Goal: Information Seeking & Learning: Learn about a topic

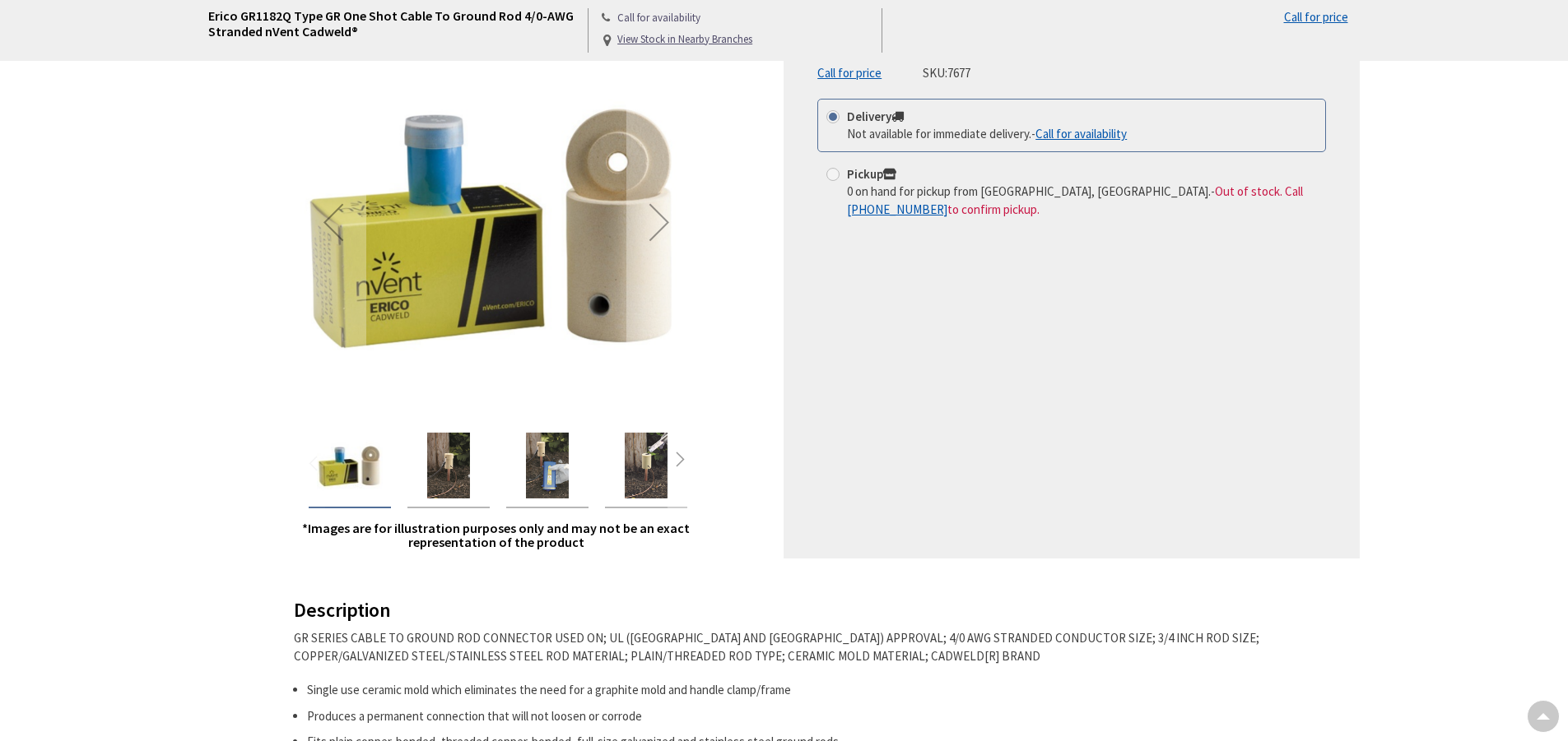
scroll to position [247, 0]
click at [444, 479] on img "Erico GR1182Q Type GR One Shot Cable To Ground Rod 4/0-AWG Stranded nVent Cadwe…" at bounding box center [448, 465] width 66 height 66
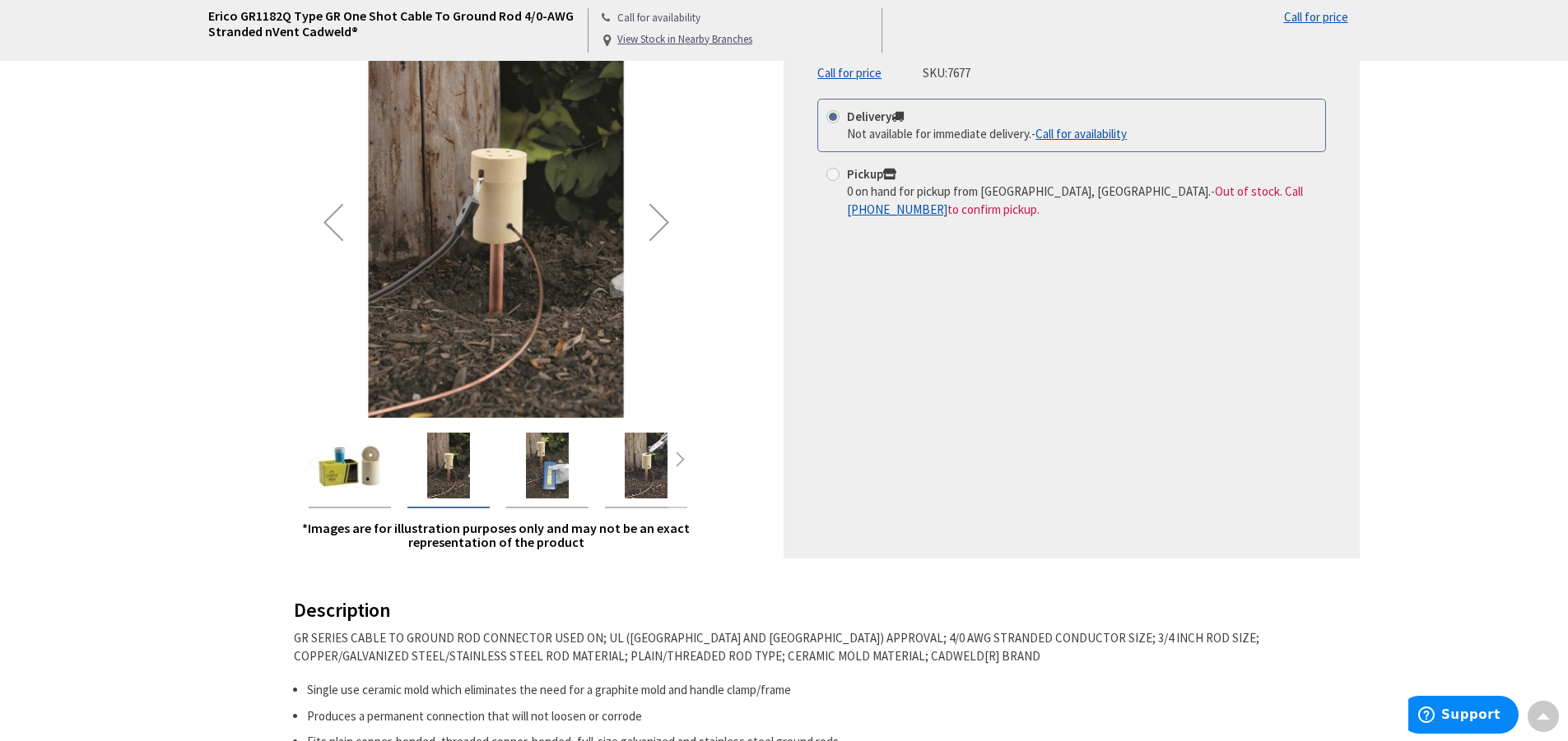
click at [655, 236] on div "Next" at bounding box center [659, 222] width 66 height 66
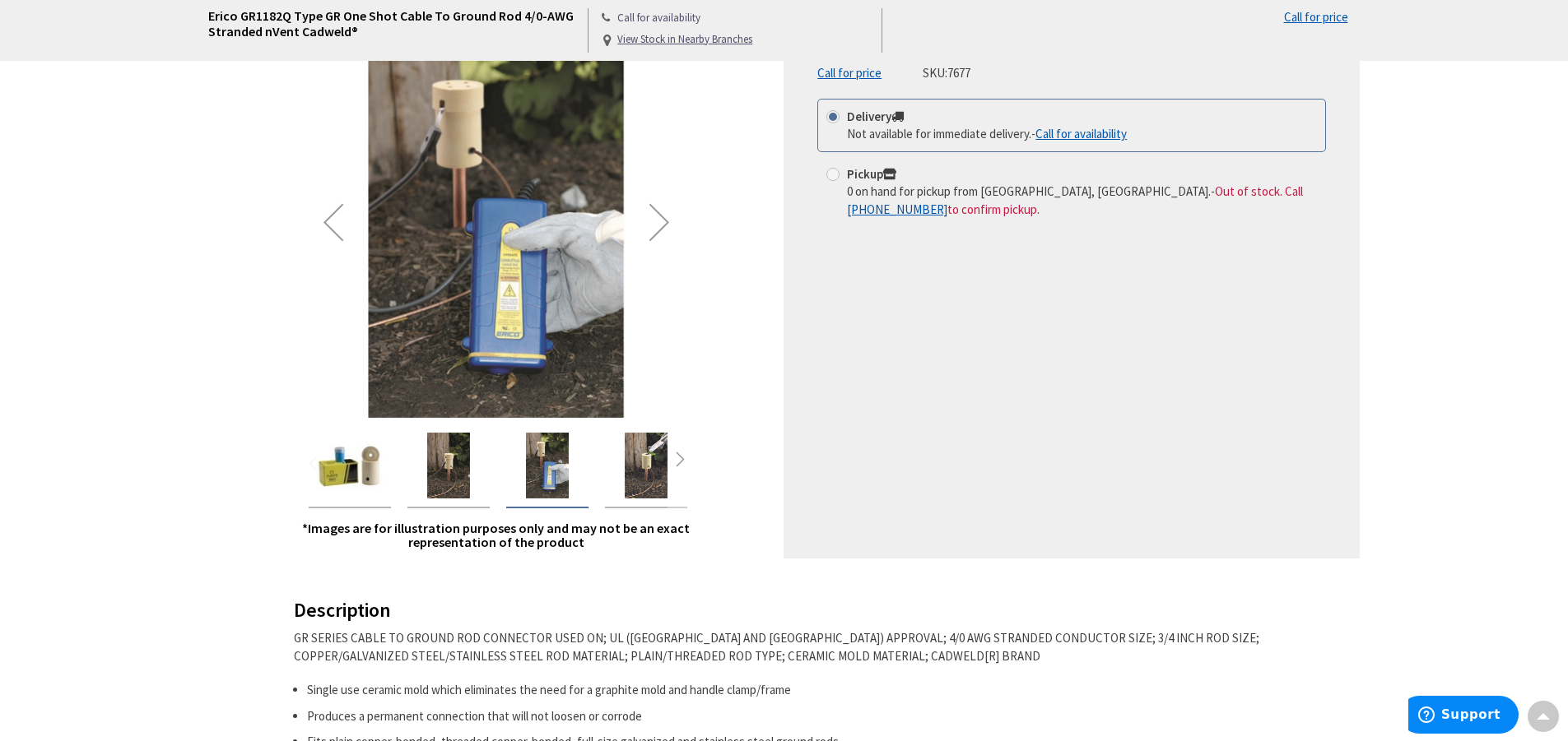
click at [655, 236] on div "Next" at bounding box center [659, 222] width 66 height 66
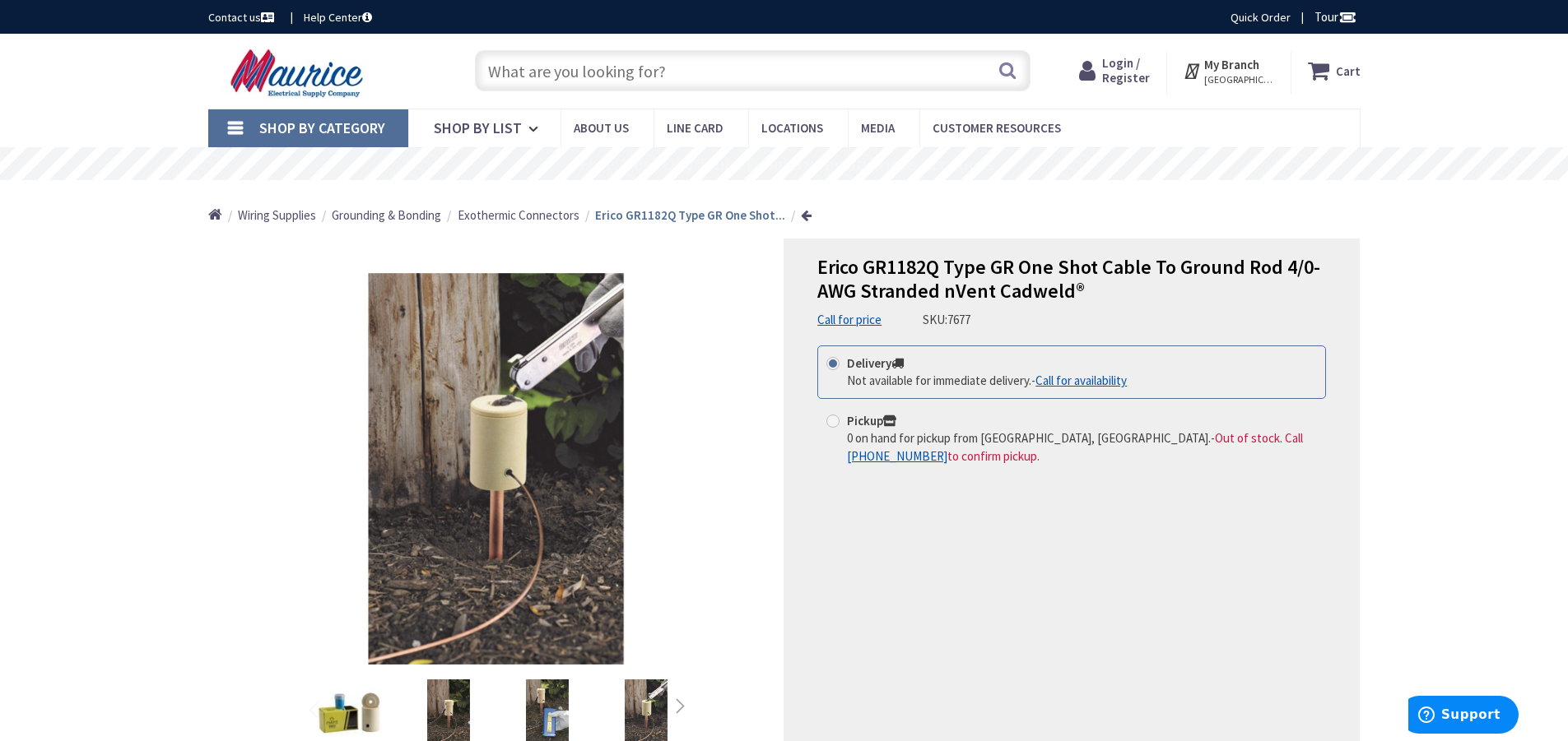
scroll to position [164, 0]
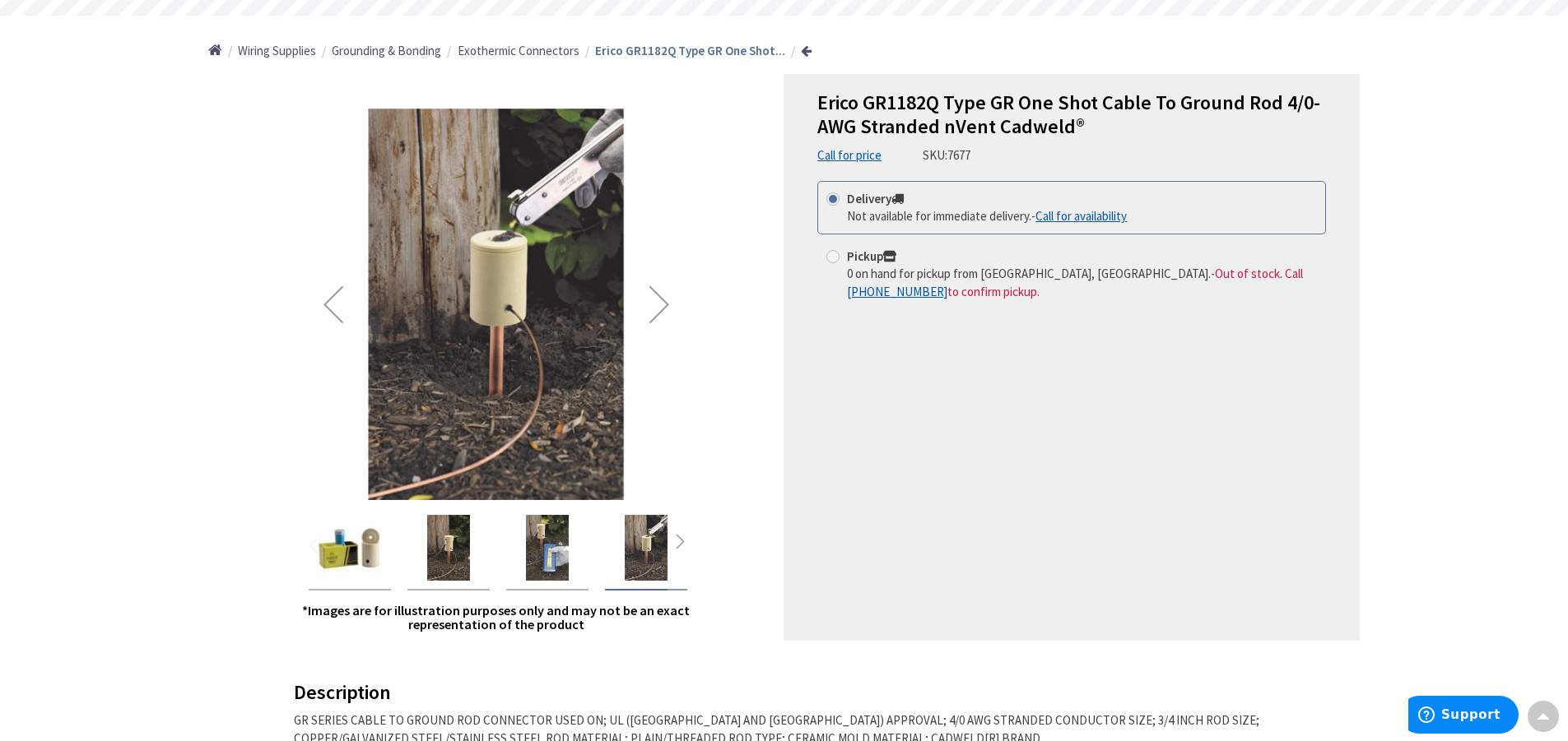
click at [671, 308] on div "Next" at bounding box center [659, 304] width 66 height 66
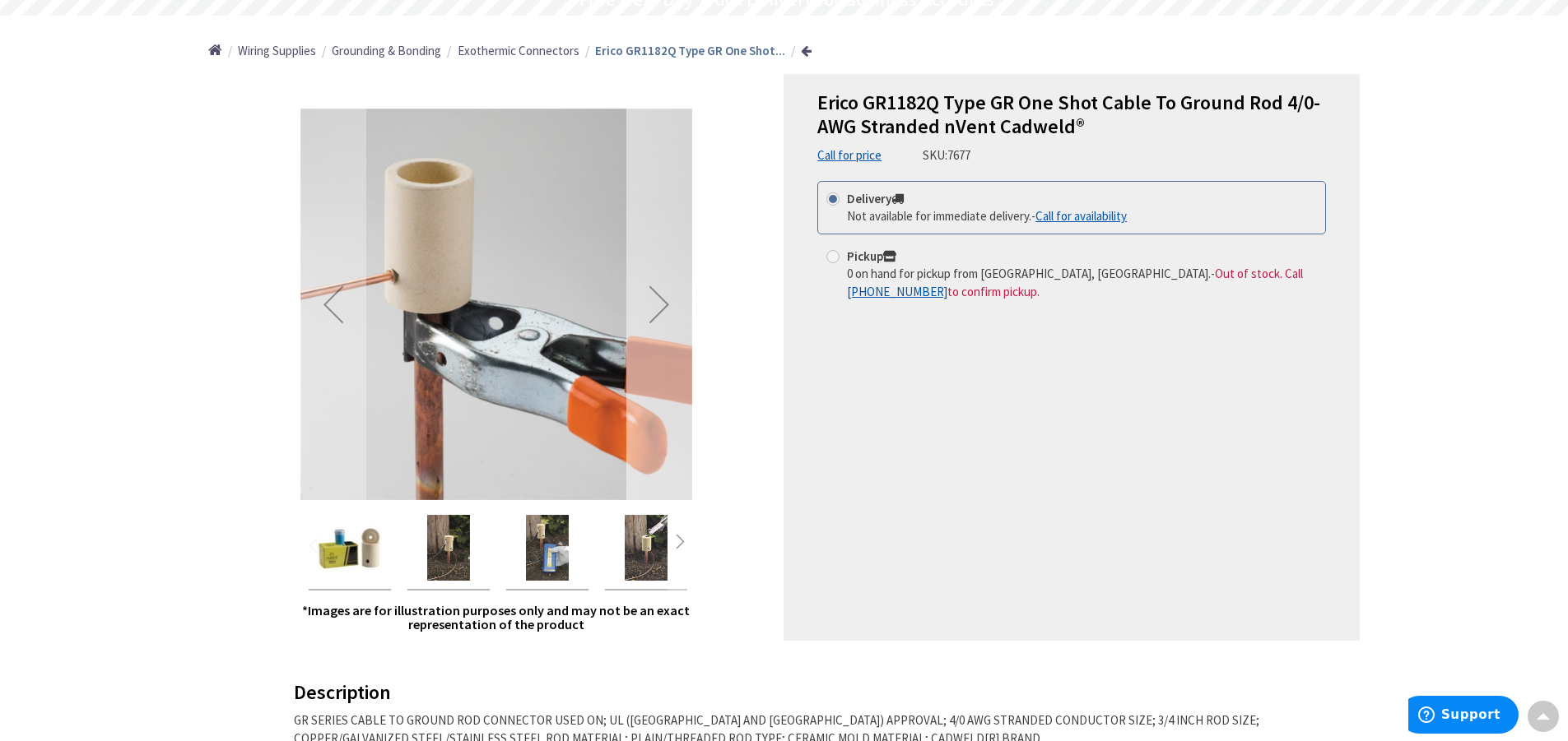
click at [671, 308] on div "Next" at bounding box center [659, 304] width 66 height 66
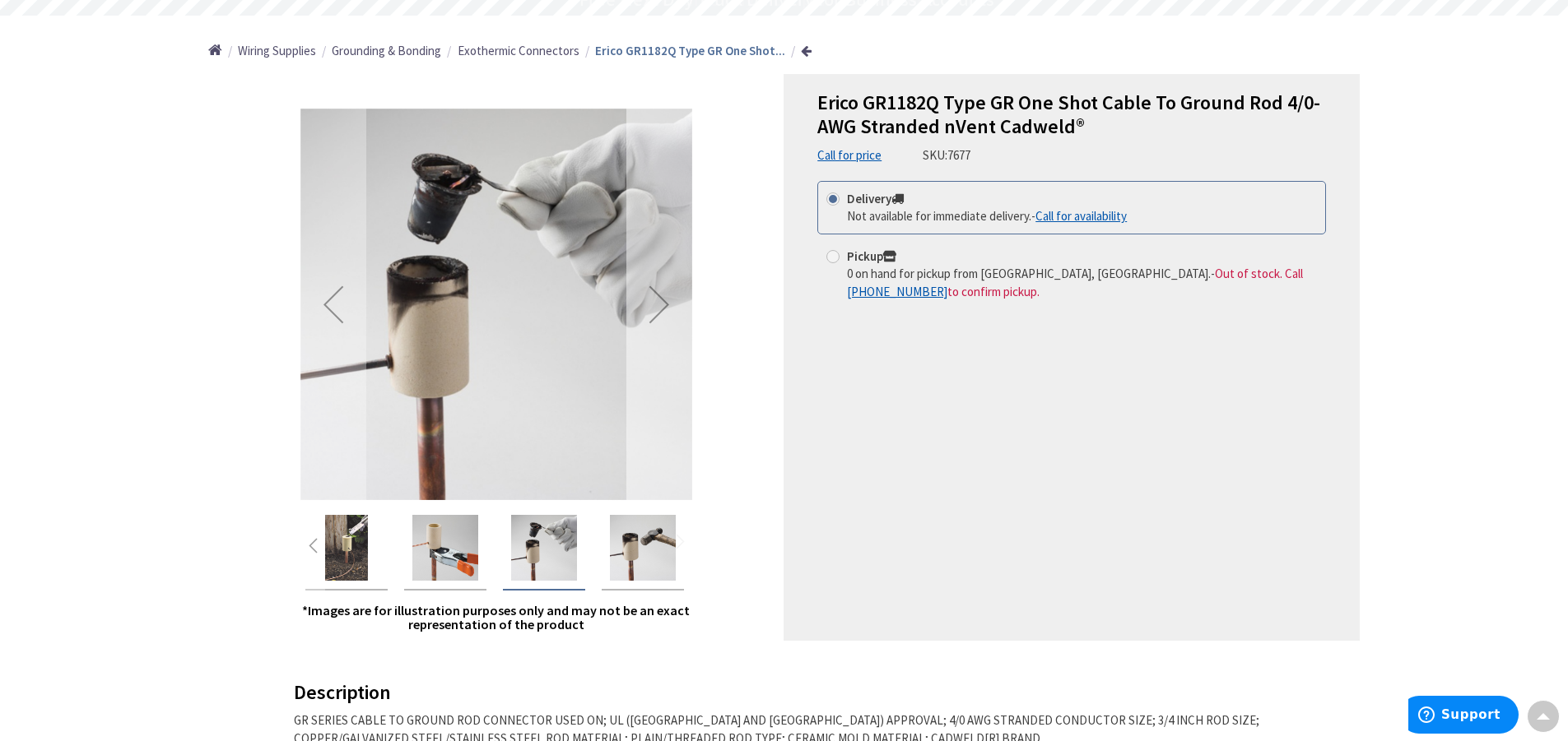
click at [673, 305] on div "Next" at bounding box center [659, 304] width 66 height 66
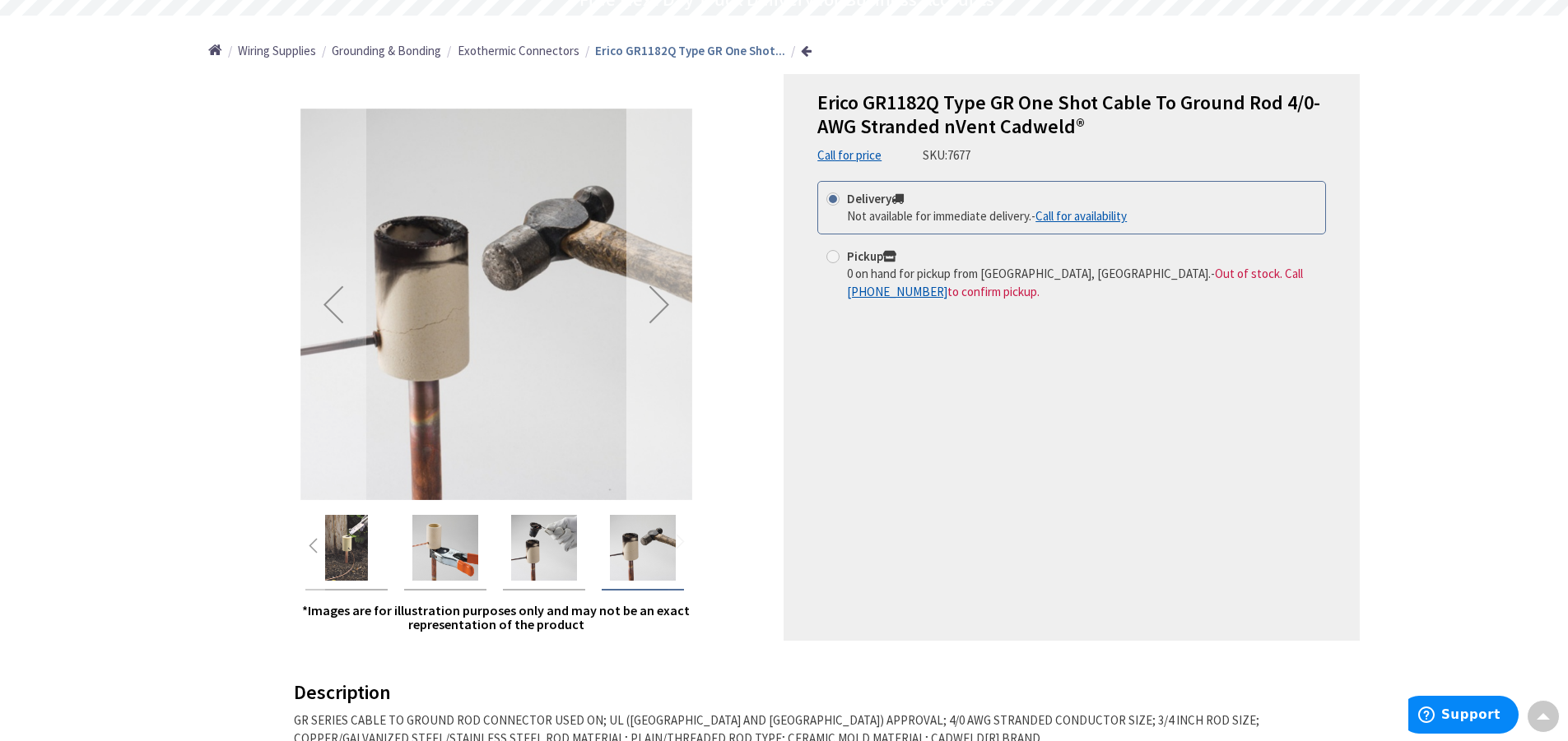
click at [673, 305] on div "Next" at bounding box center [659, 304] width 66 height 66
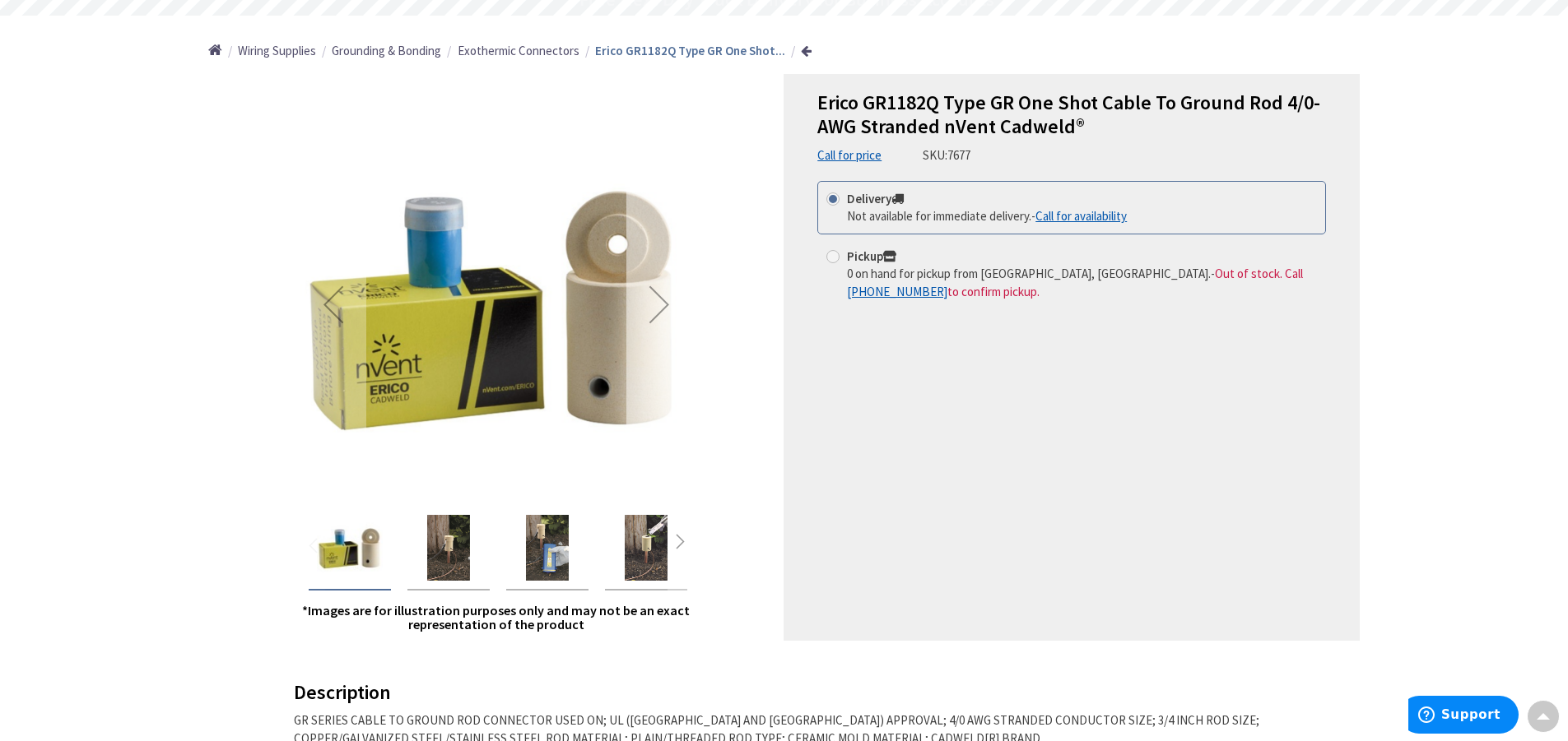
click at [673, 305] on div "Next" at bounding box center [659, 304] width 66 height 66
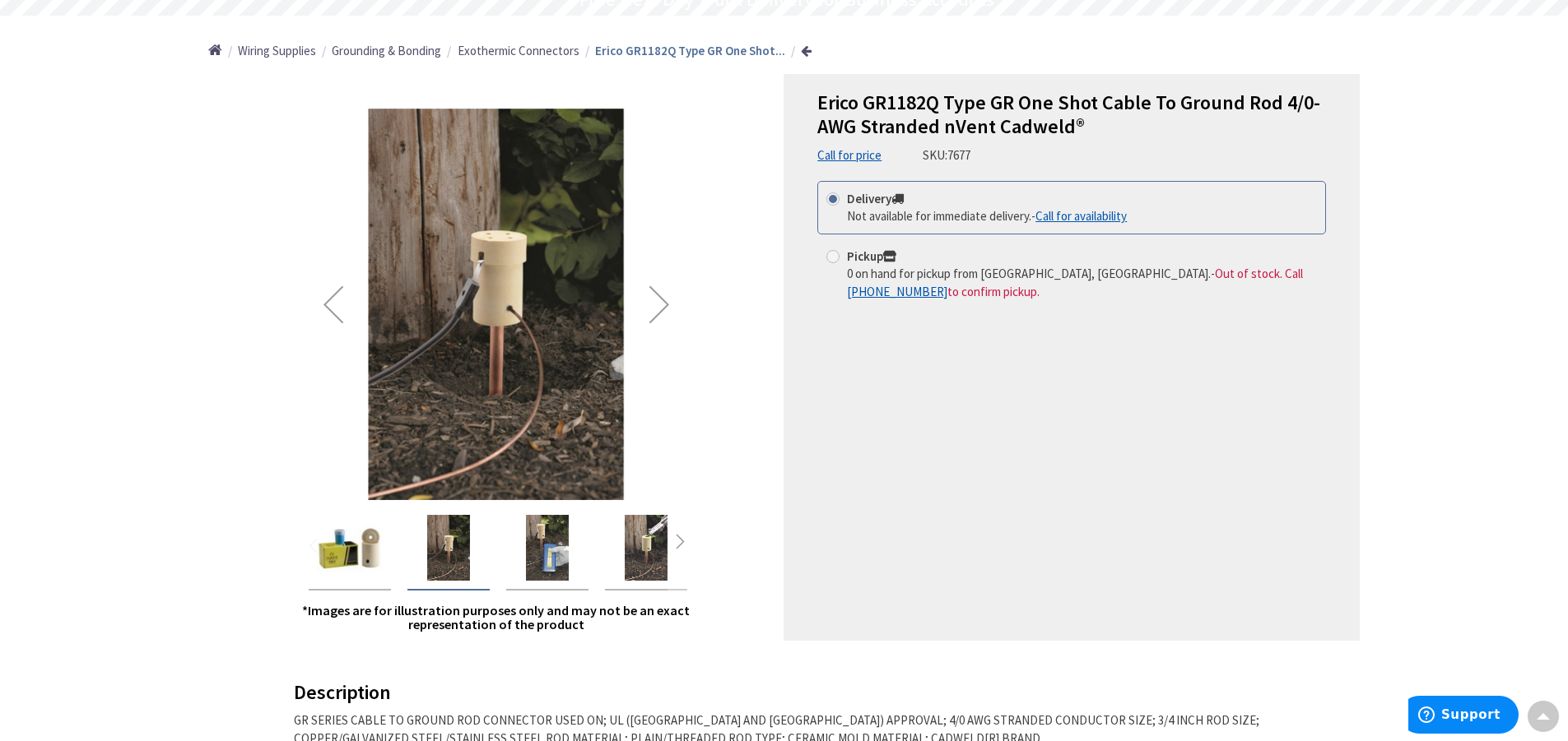
click at [674, 311] on div "Next" at bounding box center [659, 304] width 66 height 66
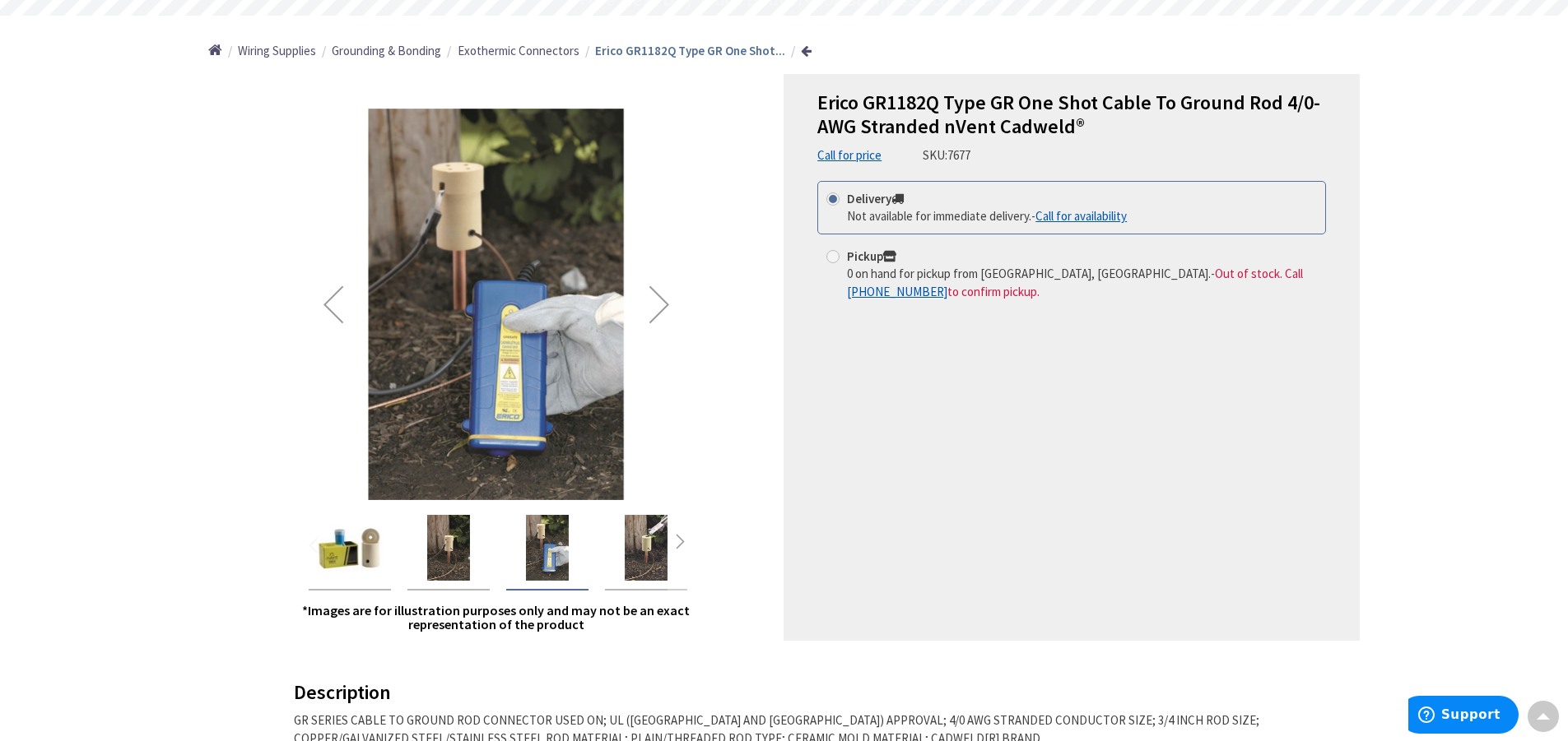
click at [674, 311] on div "Next" at bounding box center [659, 304] width 66 height 66
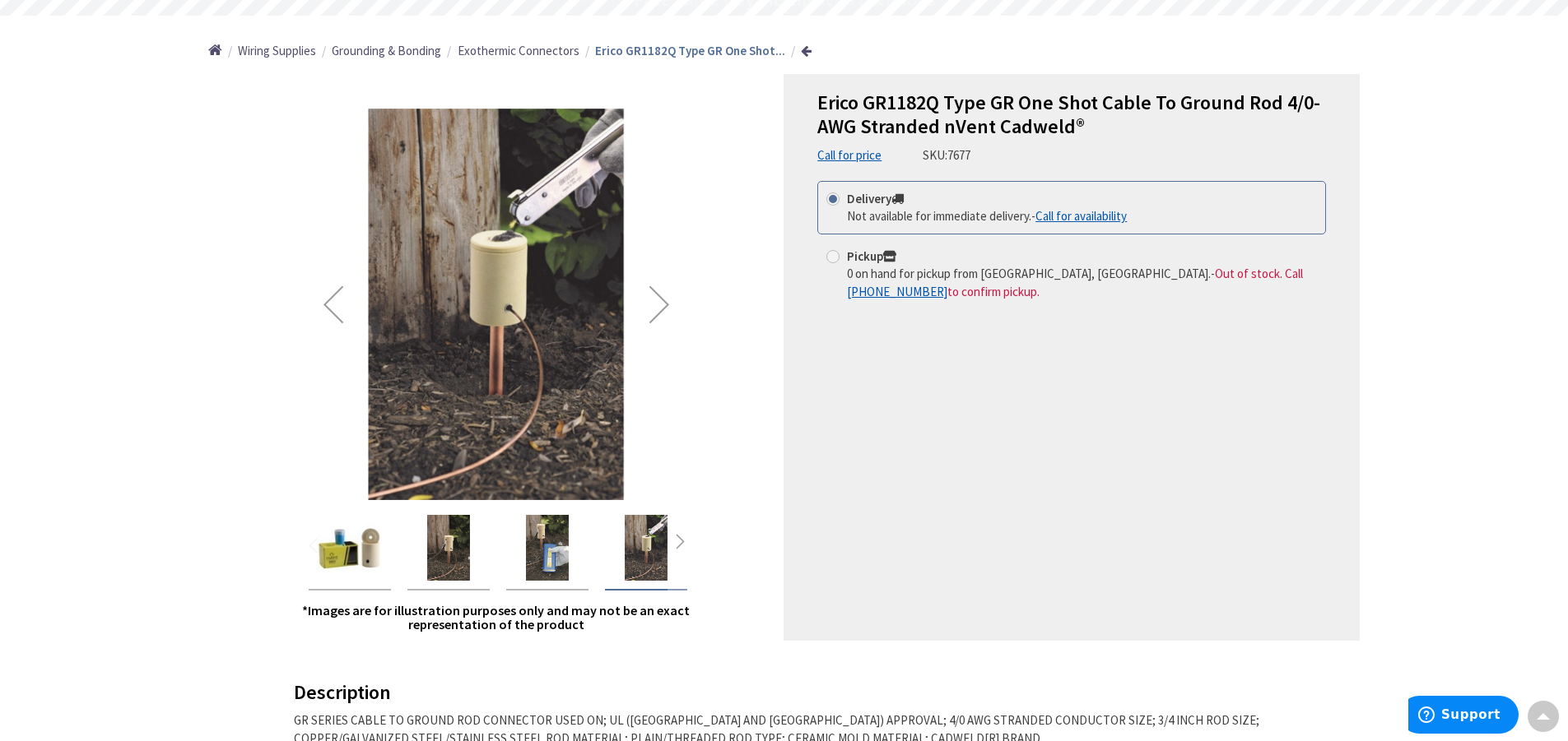
click at [667, 314] on div "Next" at bounding box center [659, 304] width 66 height 66
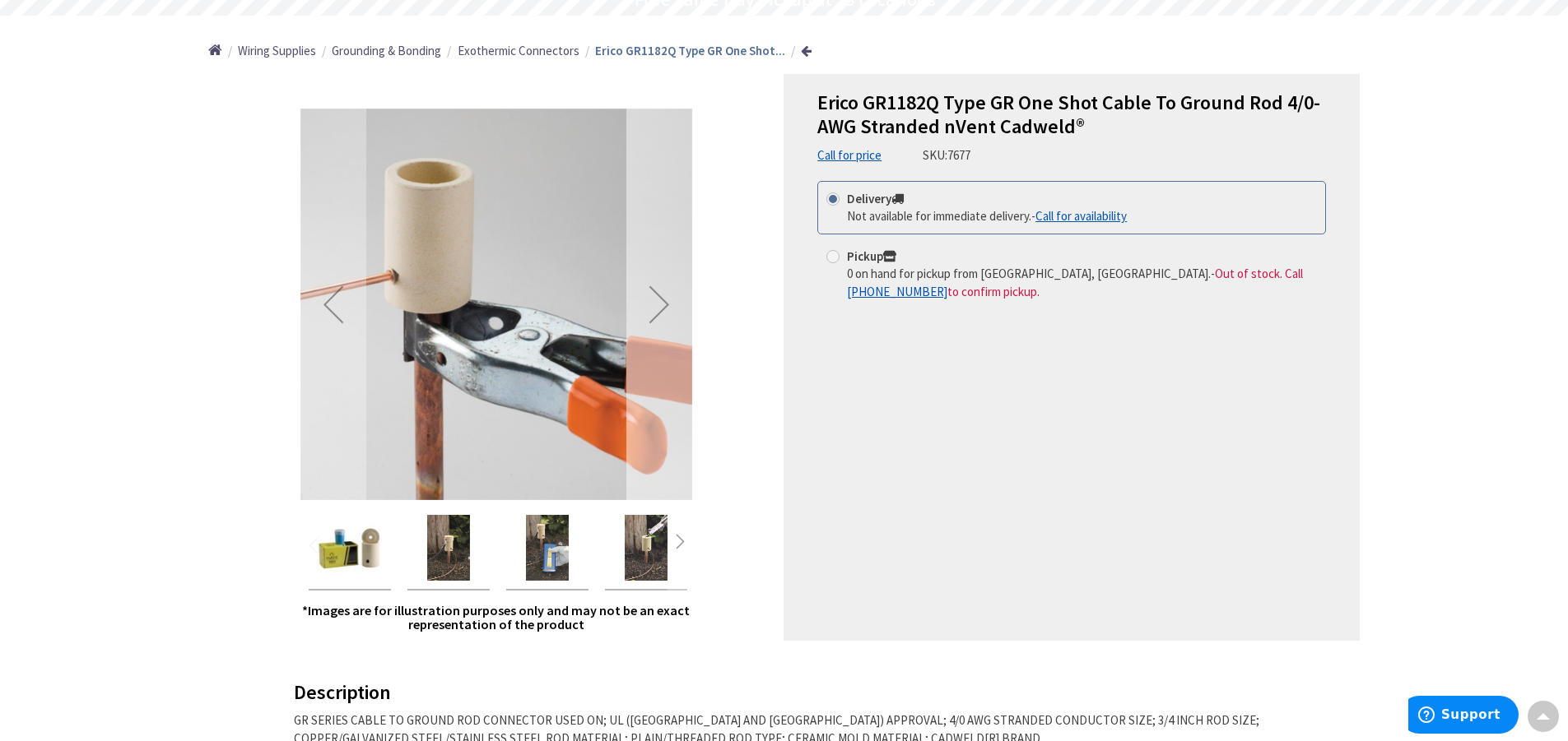
click at [667, 314] on div "Next" at bounding box center [659, 304] width 66 height 66
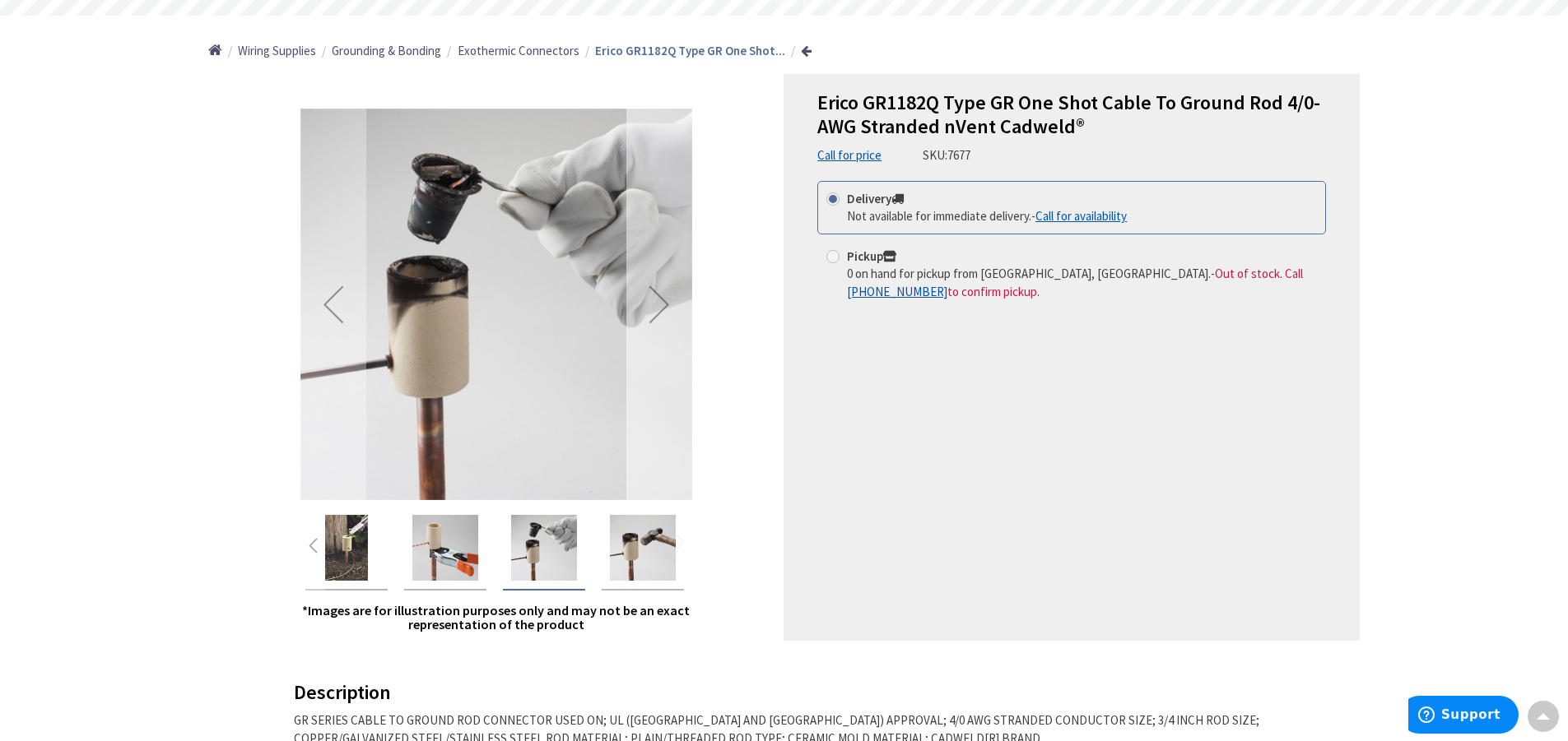
click at [667, 314] on div "Next" at bounding box center [659, 304] width 66 height 66
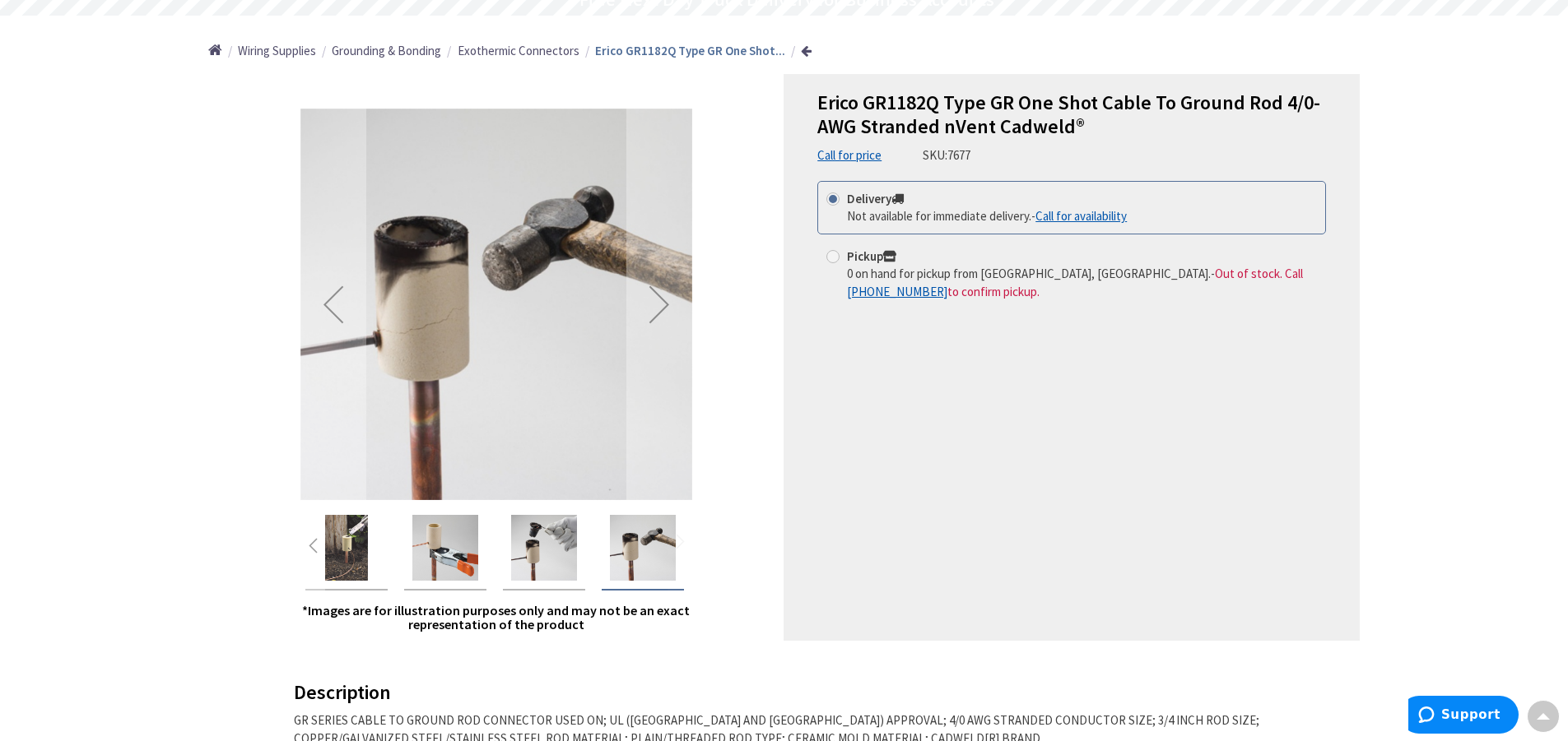
click at [469, 571] on img "Erico GR1182Q Type GR One Shot Cable To Ground Rod 4/0-AWG Stranded nVent Cadwe…" at bounding box center [445, 547] width 66 height 66
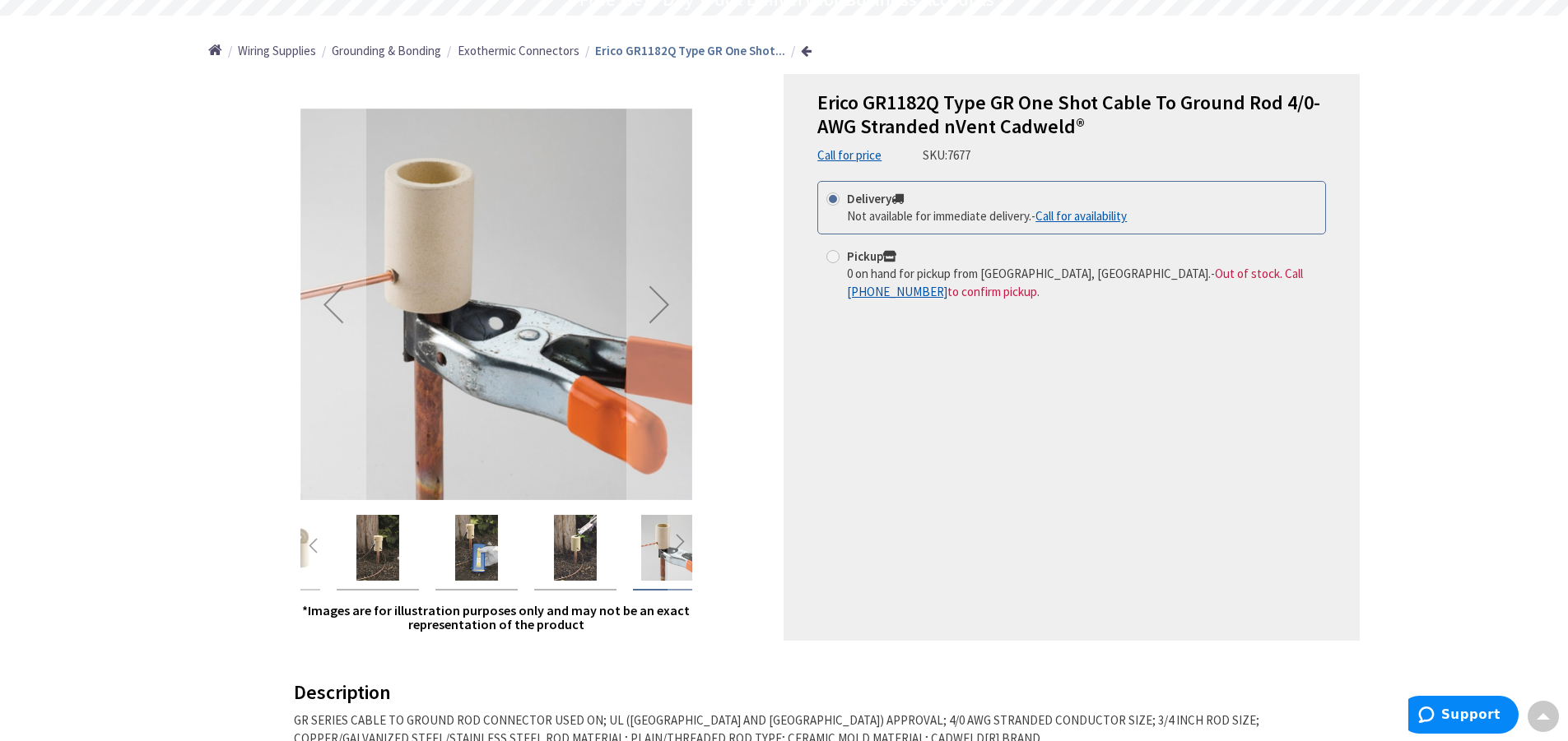
click at [648, 541] on img "Erico GR1182Q Type GR One Shot Cable To Ground Rod 4/0-AWG Stranded nVent Cadwe…" at bounding box center [673, 547] width 66 height 66
click at [674, 538] on div "Next" at bounding box center [679, 545] width 25 height 25
